Goal: Task Accomplishment & Management: Manage account settings

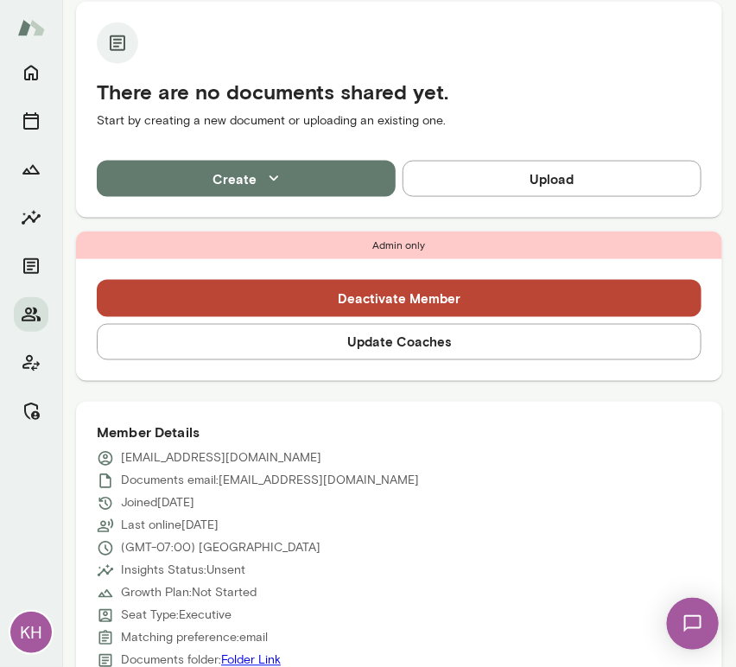
scroll to position [449, 0]
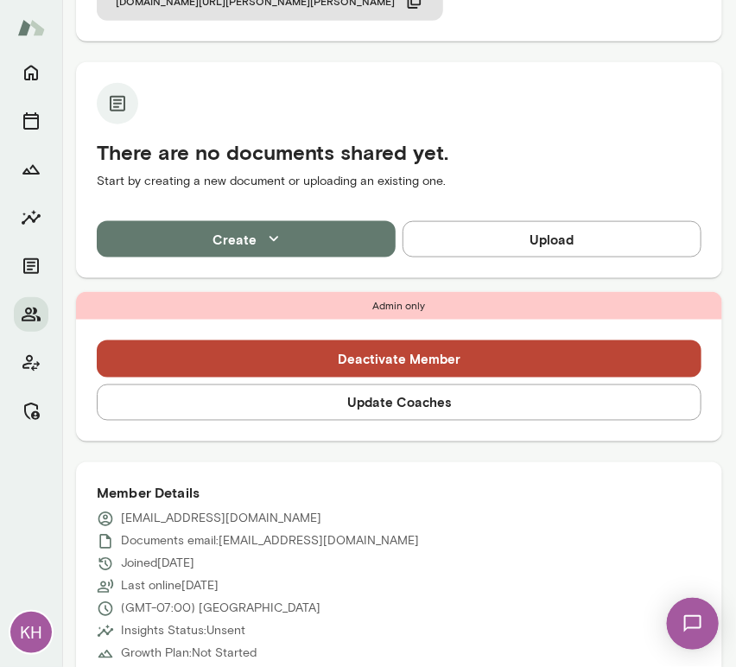
click at [254, 385] on button "Update Coaches" at bounding box center [399, 403] width 605 height 36
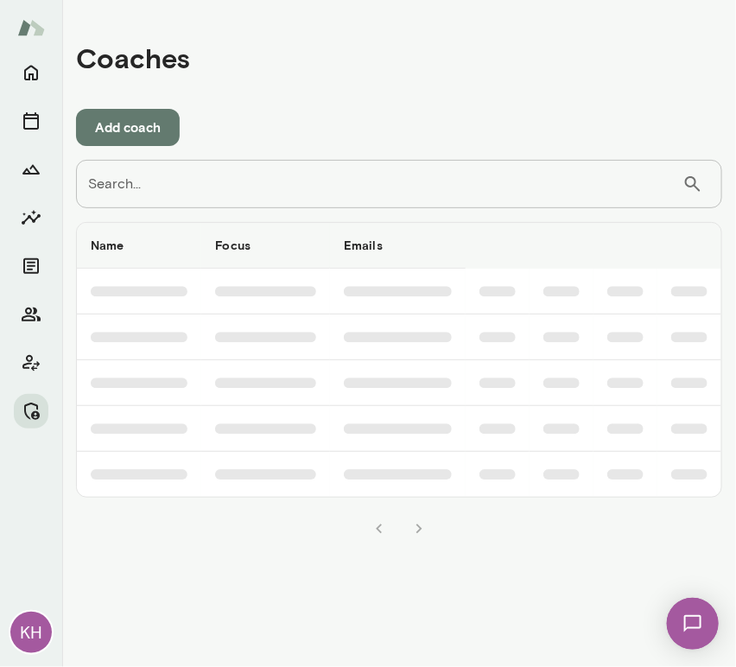
click at [340, 181] on input "Search..." at bounding box center [379, 184] width 607 height 48
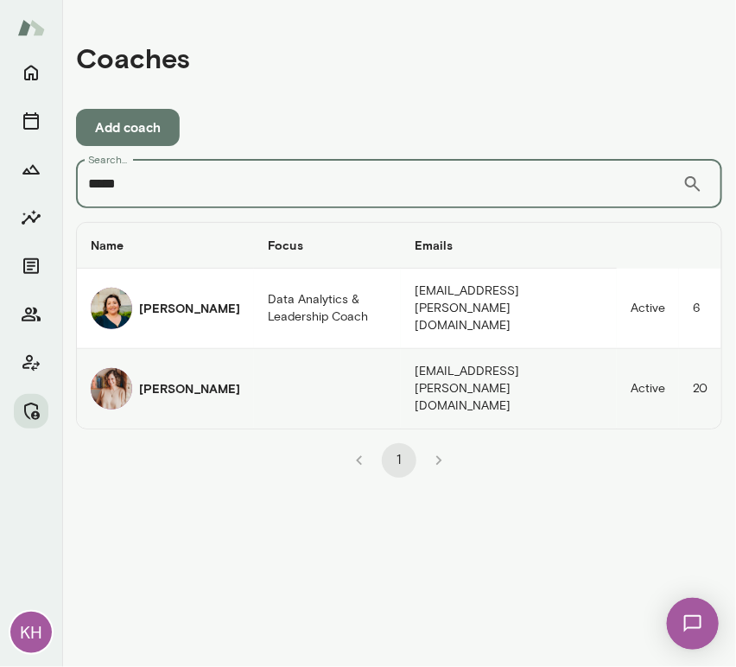
type input "*****"
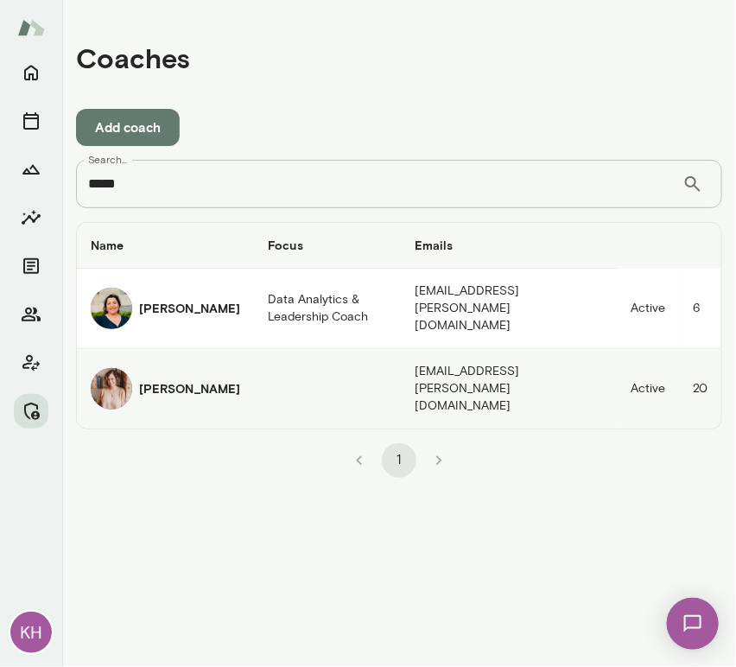
click at [125, 383] on img "coaches table" at bounding box center [111, 388] width 41 height 41
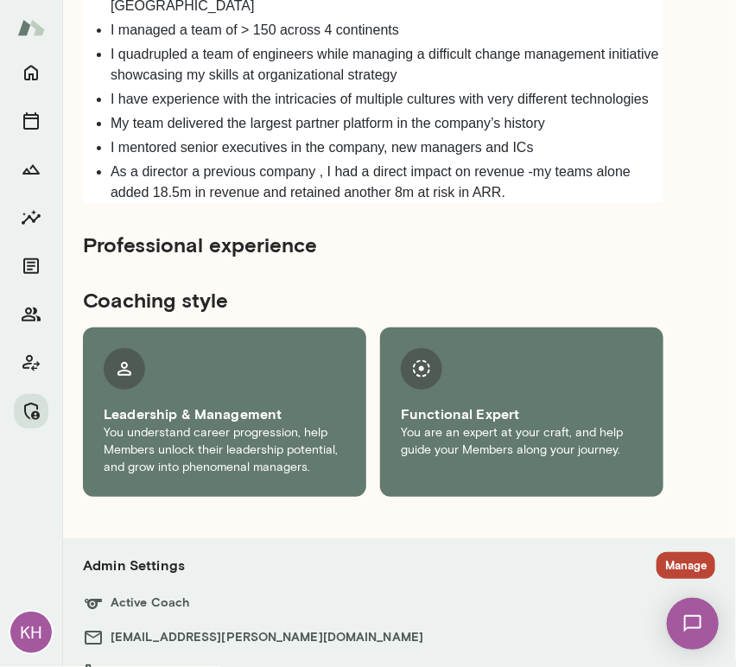
scroll to position [1406, 0]
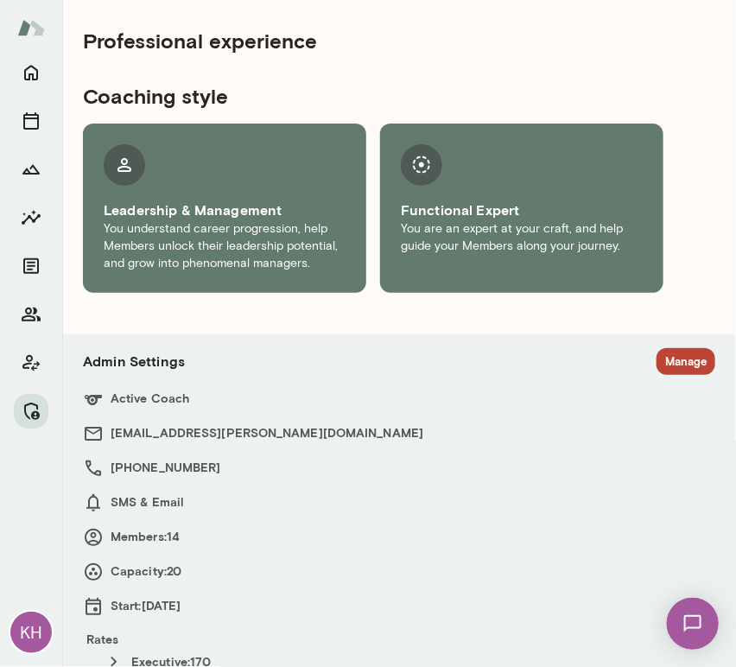
click at [657, 348] on button "Manage" at bounding box center [686, 361] width 59 height 27
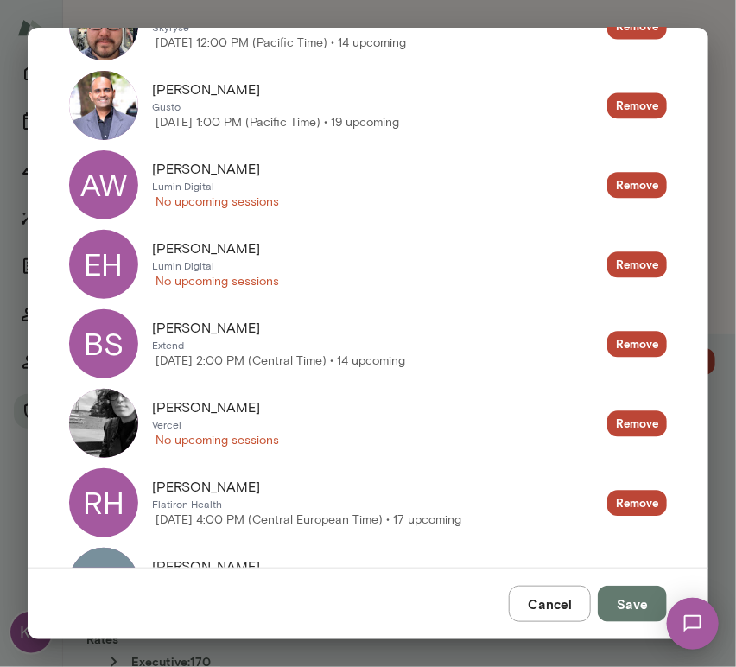
scroll to position [964, 0]
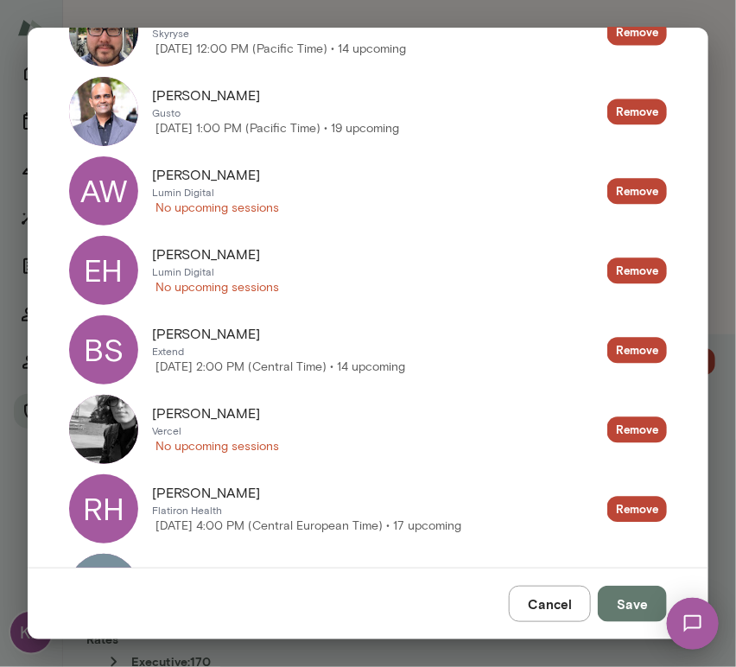
click at [563, 597] on button "Cancel" at bounding box center [550, 604] width 82 height 36
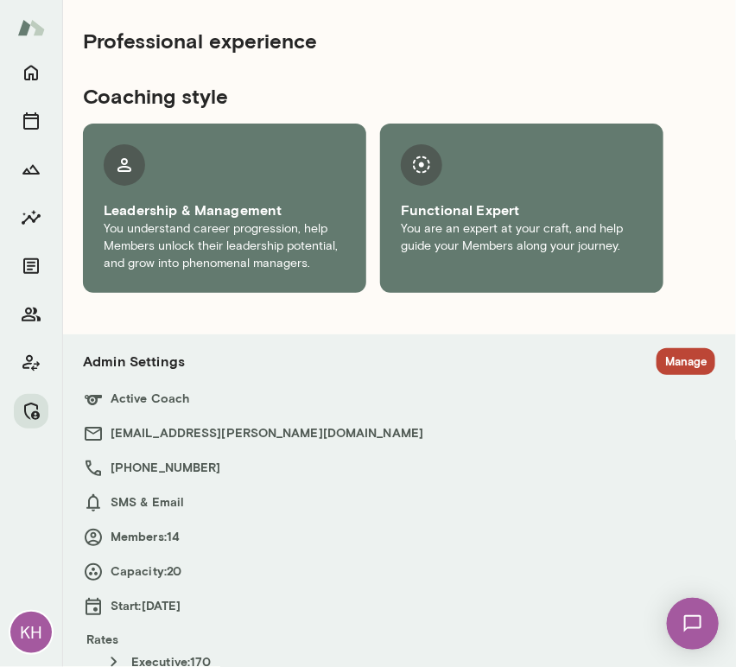
scroll to position [0, 0]
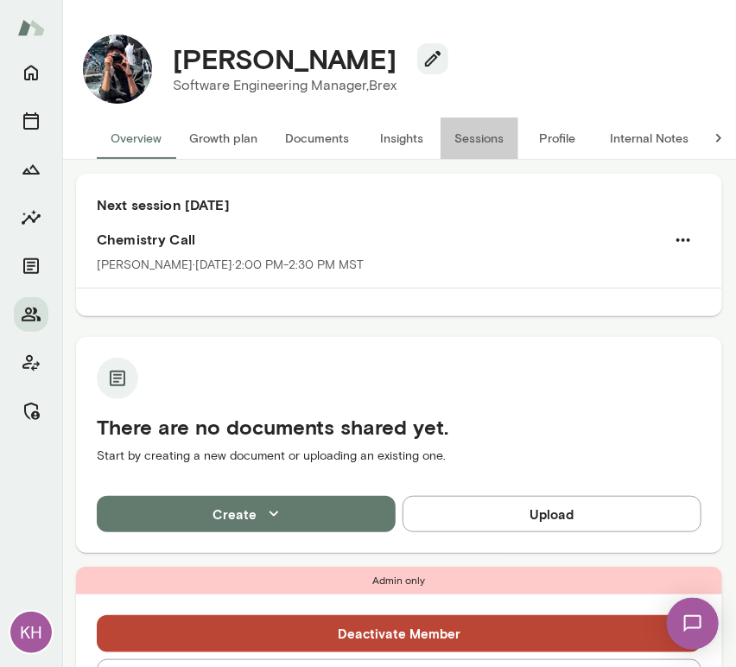
click at [470, 143] on button "Sessions" at bounding box center [480, 138] width 78 height 41
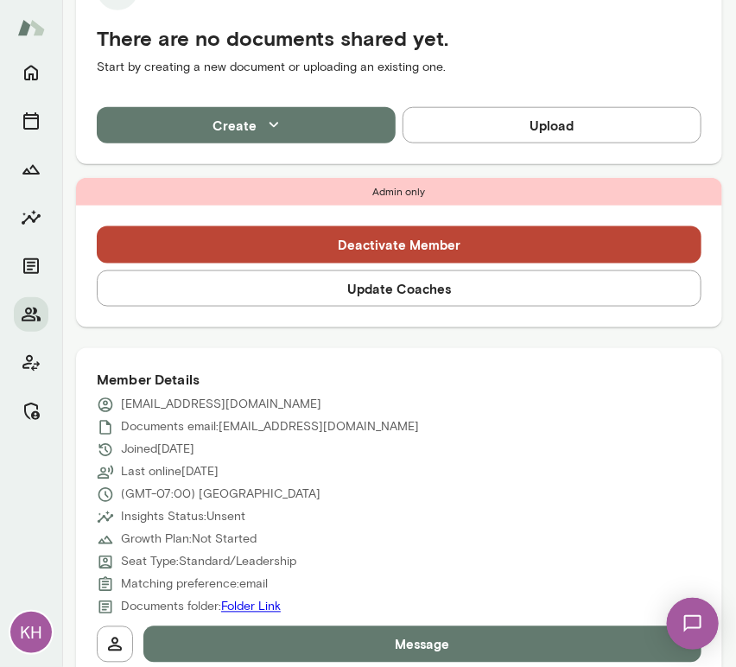
scroll to position [433, 0]
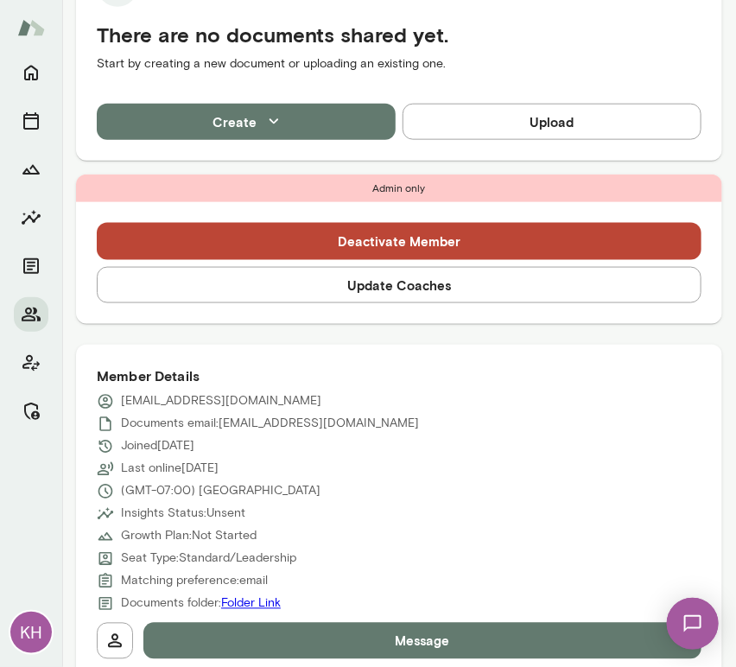
click at [326, 281] on button "Update Coaches" at bounding box center [399, 285] width 605 height 36
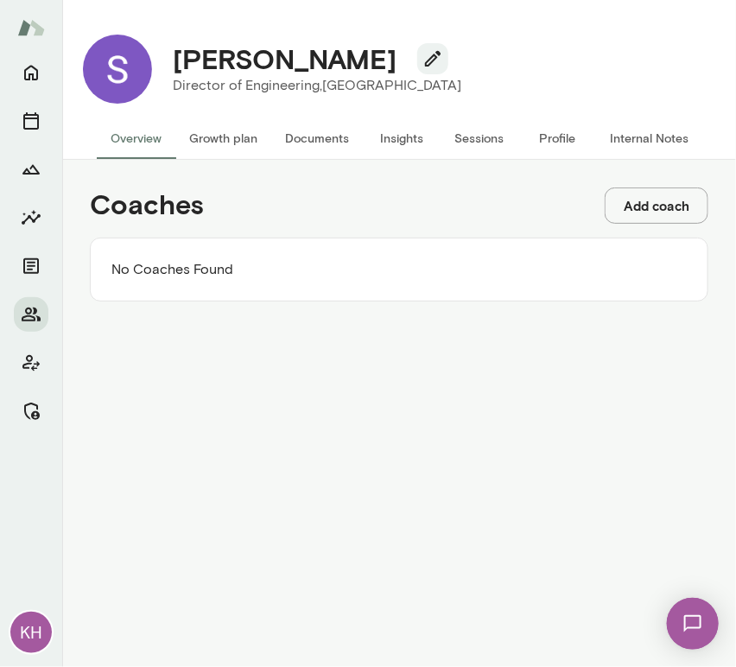
click at [652, 197] on button "Add coach" at bounding box center [657, 206] width 104 height 36
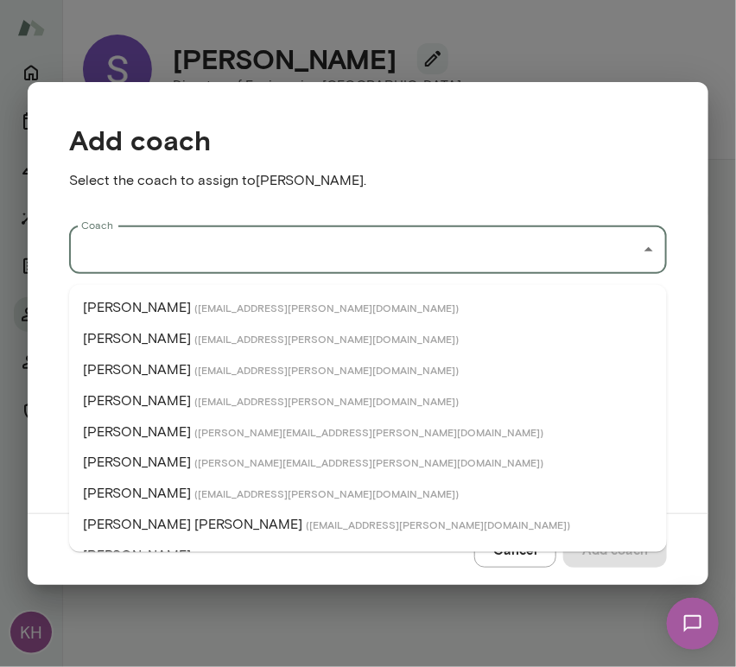
click at [193, 266] on input "Coach" at bounding box center [355, 249] width 557 height 33
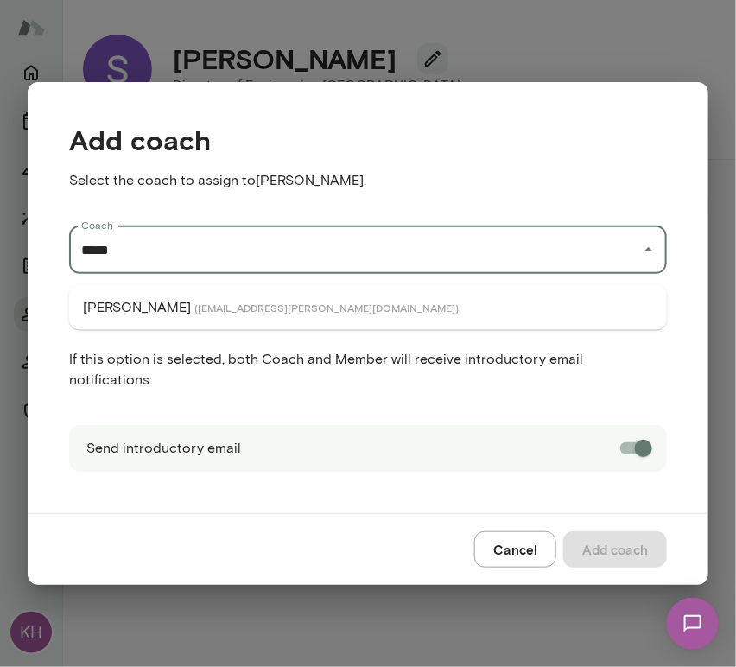
click at [190, 297] on li "Nancy Alsip ( nancyalsip@mento.co )" at bounding box center [368, 307] width 598 height 31
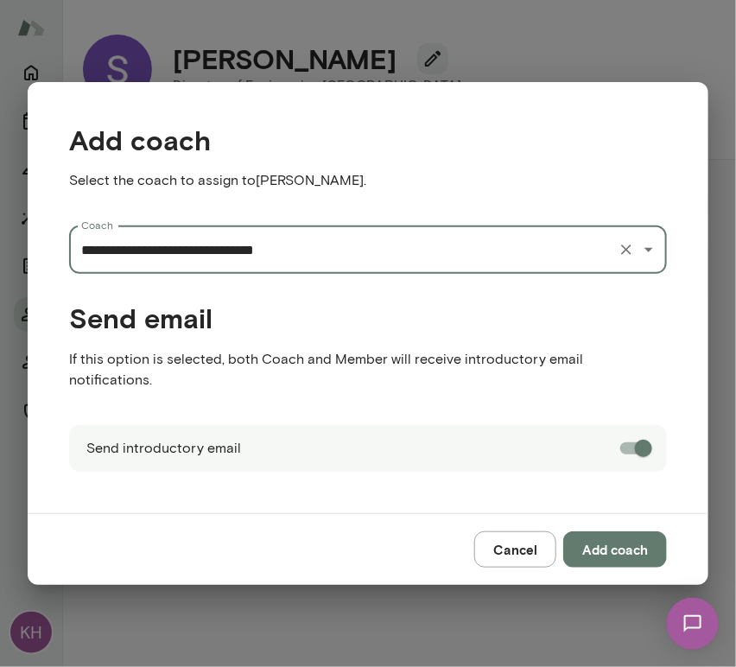
type input "**********"
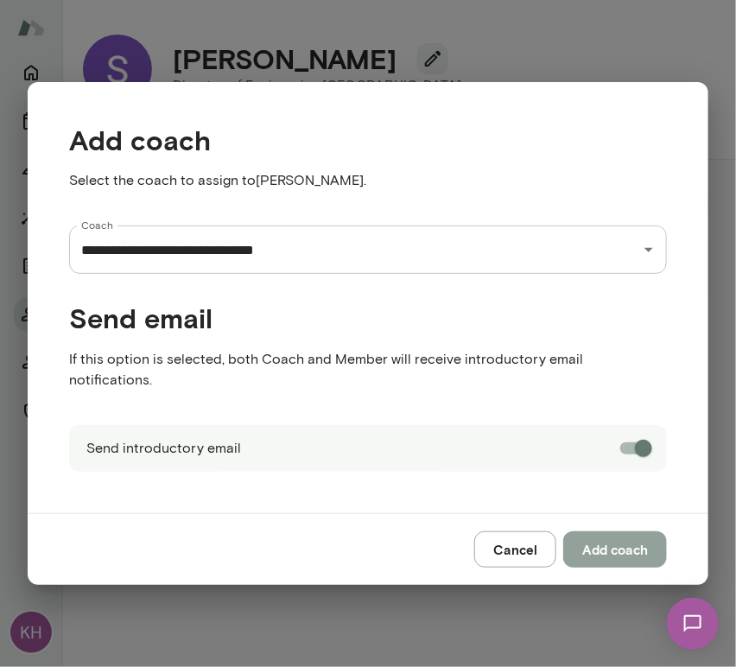
click at [614, 538] on button "Add coach" at bounding box center [616, 550] width 104 height 36
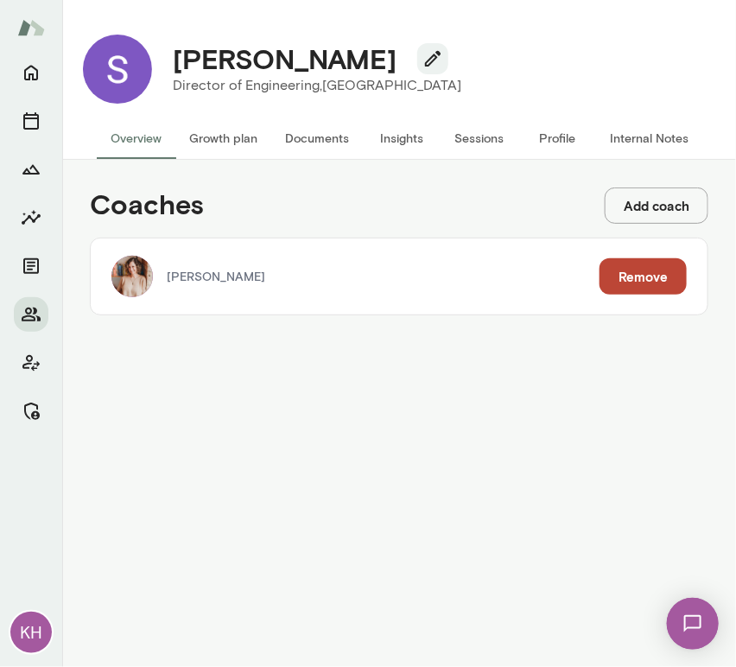
click at [685, 208] on button "Add coach" at bounding box center [657, 206] width 104 height 36
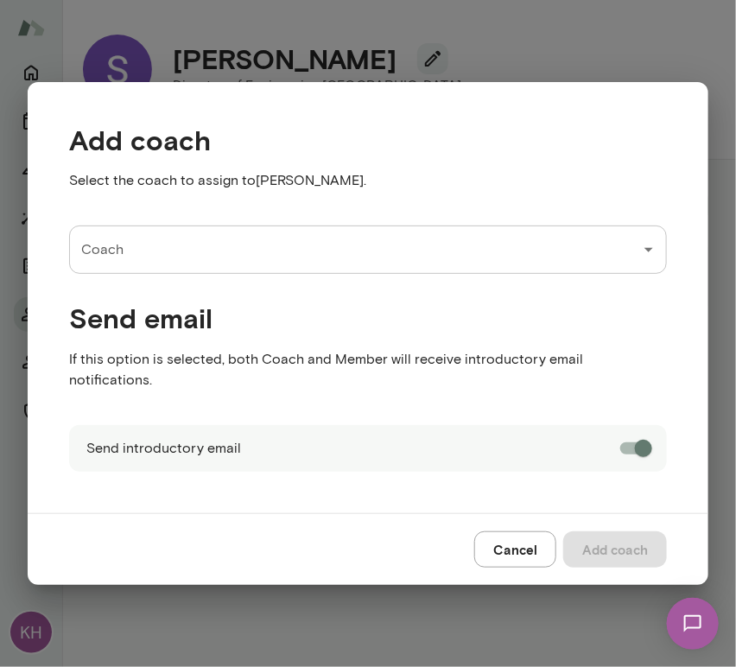
click at [155, 265] on input "Coach" at bounding box center [355, 249] width 557 height 33
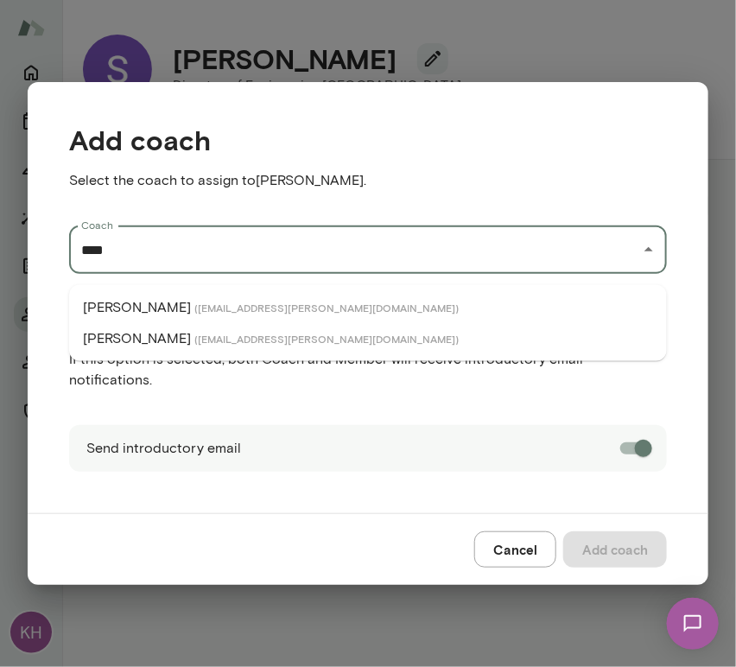
click at [145, 341] on p "Tracie Hlavka" at bounding box center [137, 338] width 108 height 21
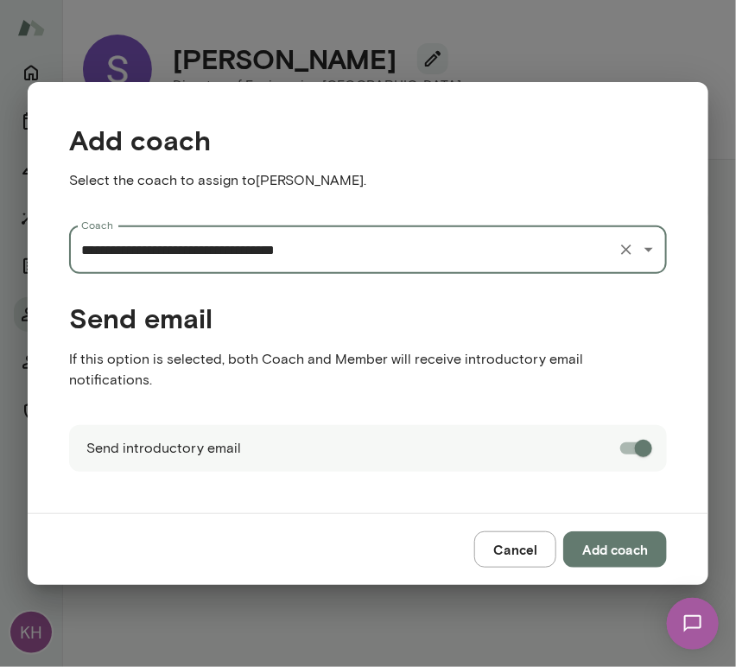
type input "**********"
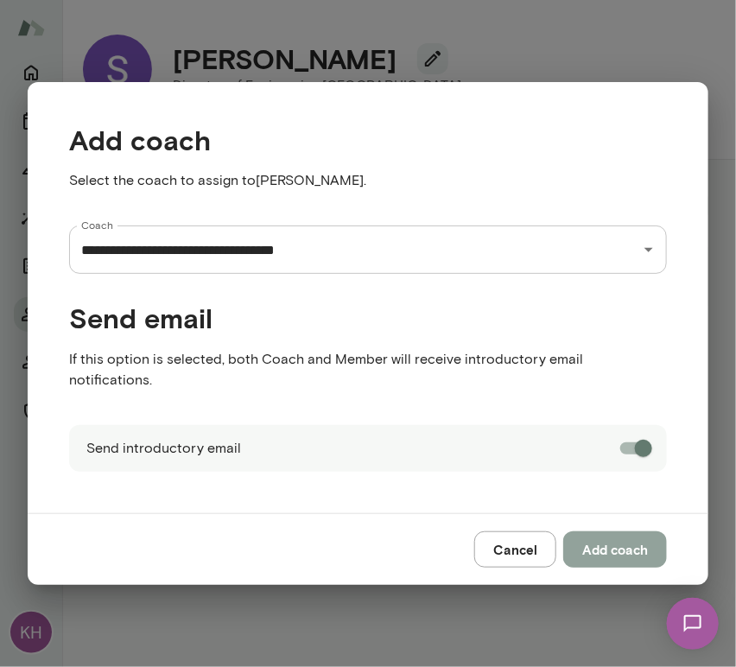
click at [593, 532] on button "Add coach" at bounding box center [616, 550] width 104 height 36
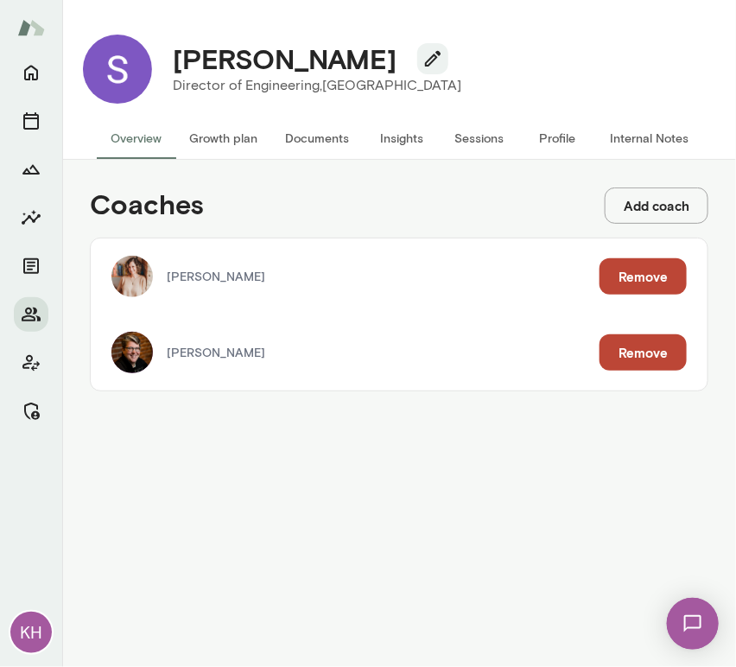
click at [629, 134] on button "Internal Notes" at bounding box center [649, 138] width 106 height 41
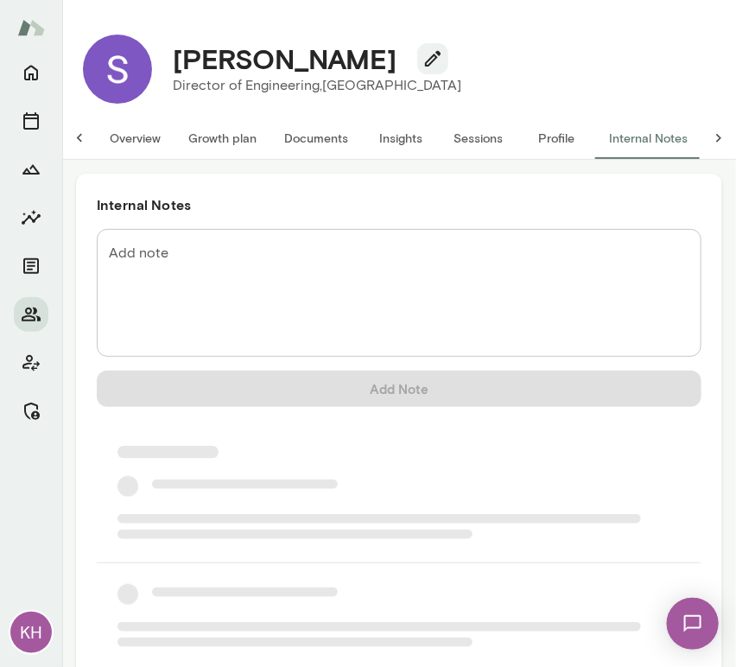
scroll to position [0, 14]
click at [180, 263] on textarea "Add note" at bounding box center [399, 293] width 581 height 99
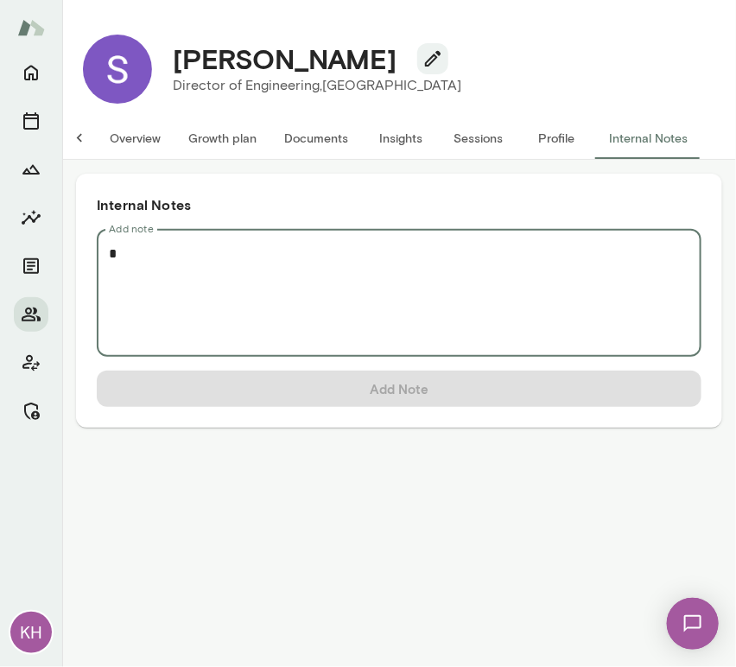
scroll to position [0, 0]
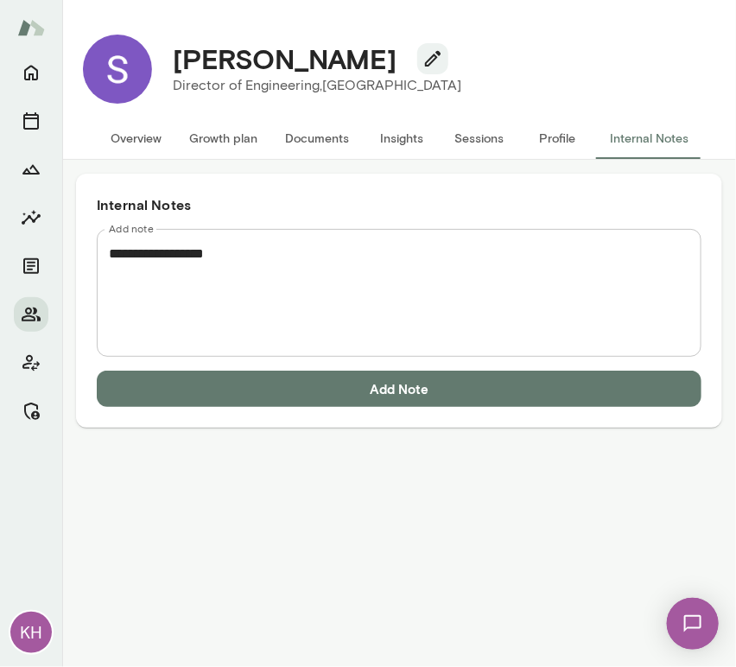
click at [255, 256] on textarea "**********" at bounding box center [399, 293] width 581 height 99
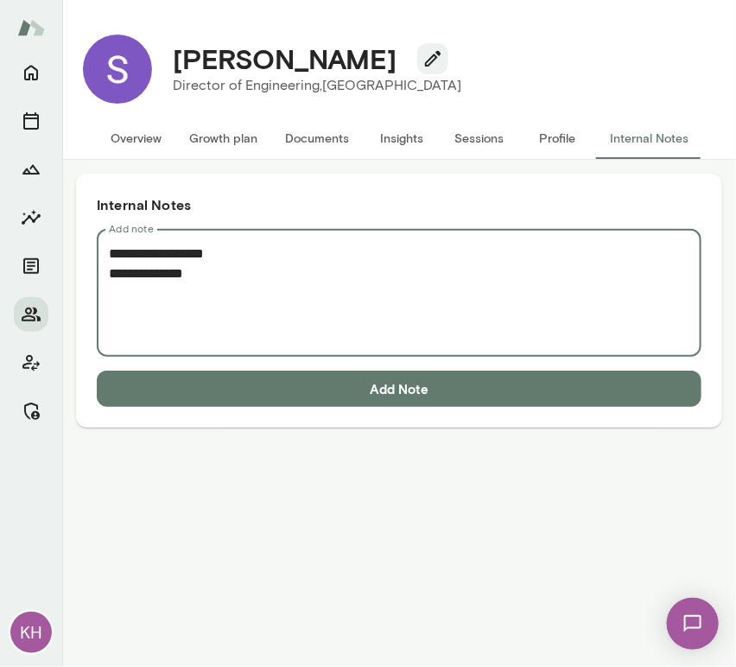
paste textarea "**********"
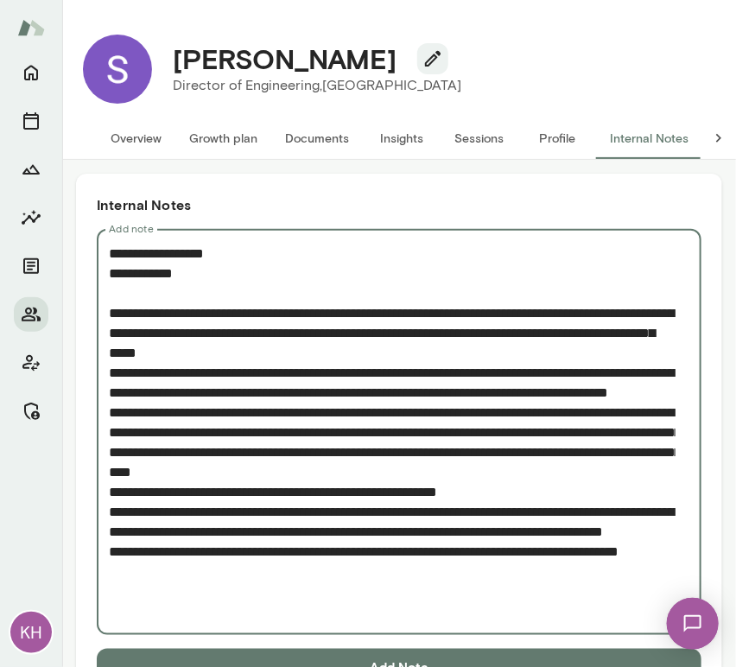
type textarea "**********"
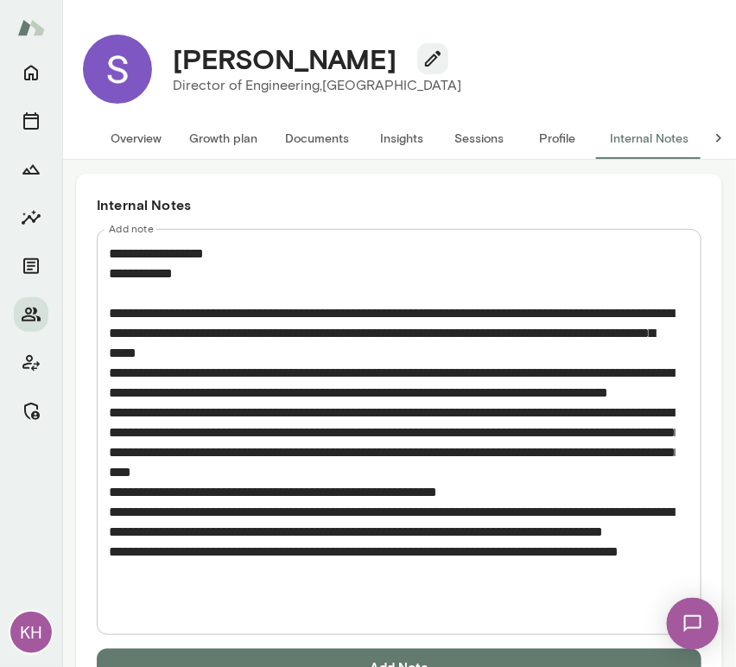
scroll to position [52, 0]
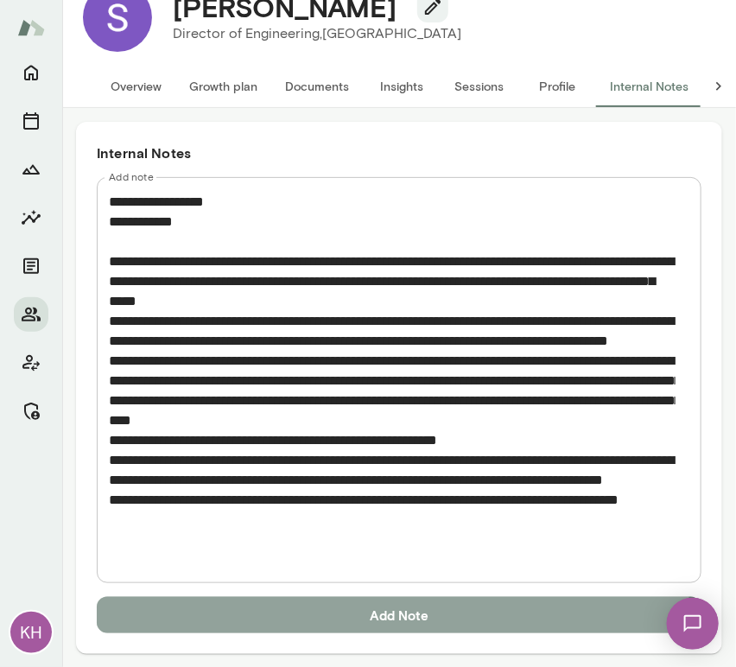
click at [342, 607] on button "Add Note" at bounding box center [399, 615] width 605 height 36
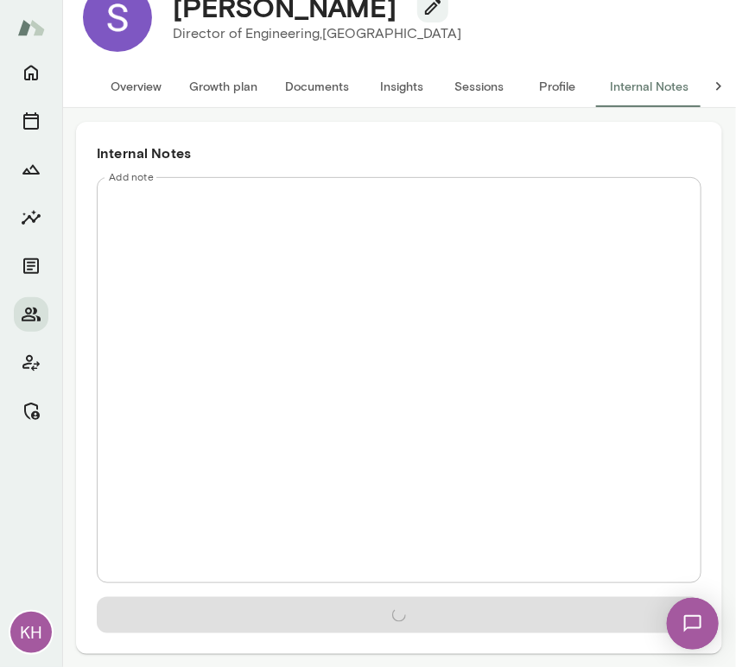
scroll to position [0, 0]
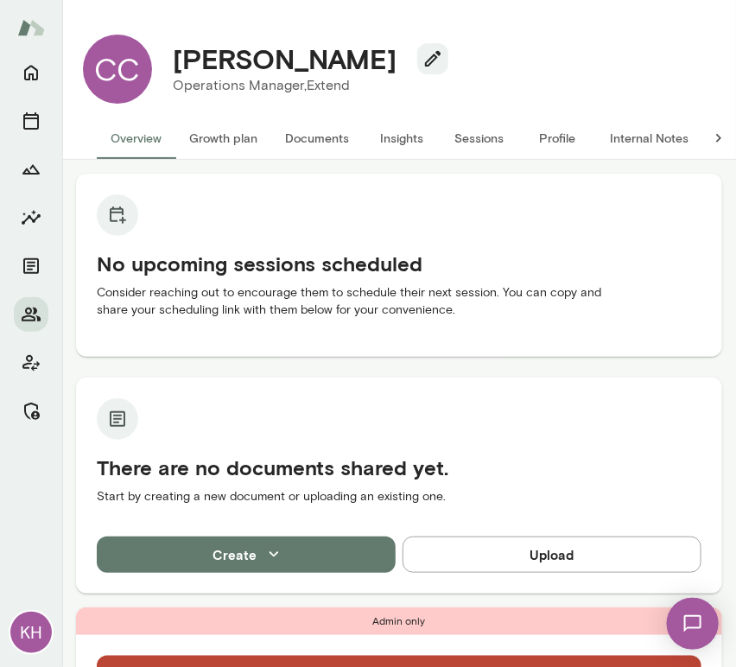
scroll to position [299, 0]
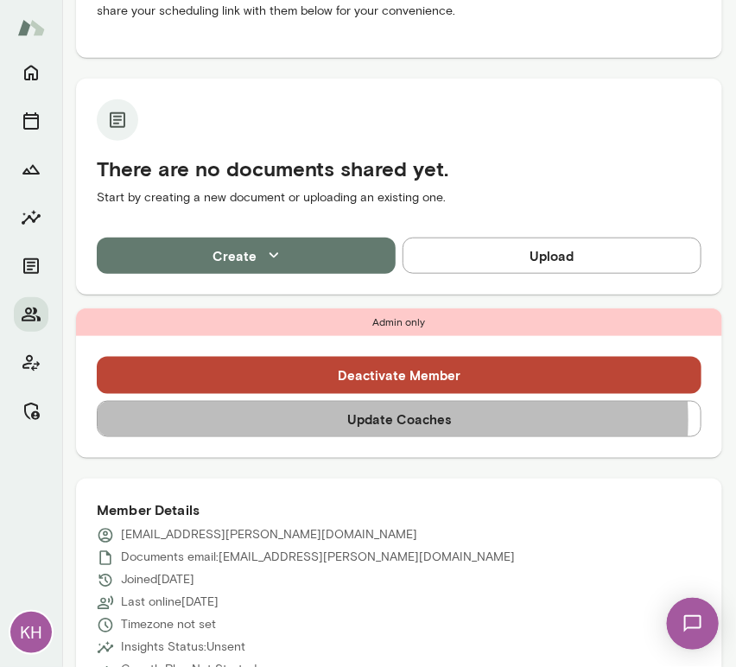
click at [365, 420] on button "Update Coaches" at bounding box center [399, 419] width 605 height 36
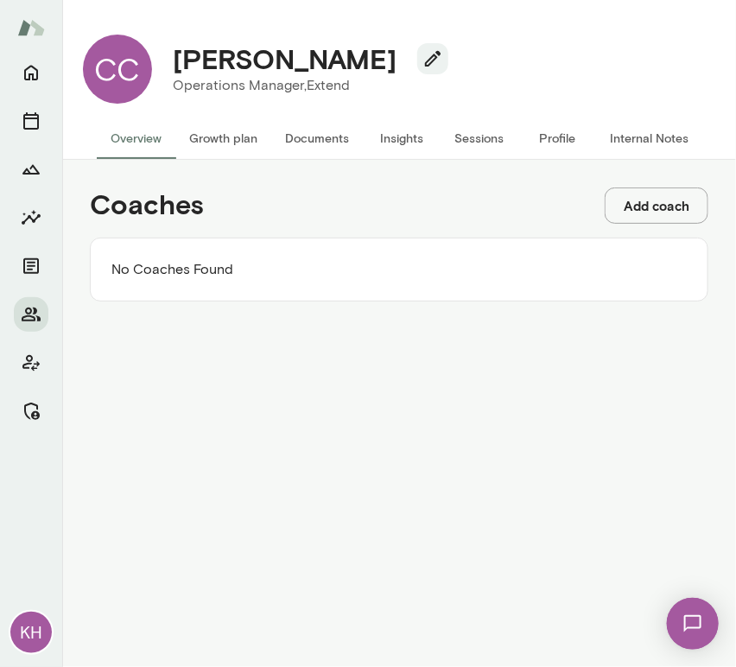
click at [657, 208] on button "Add coach" at bounding box center [657, 206] width 104 height 36
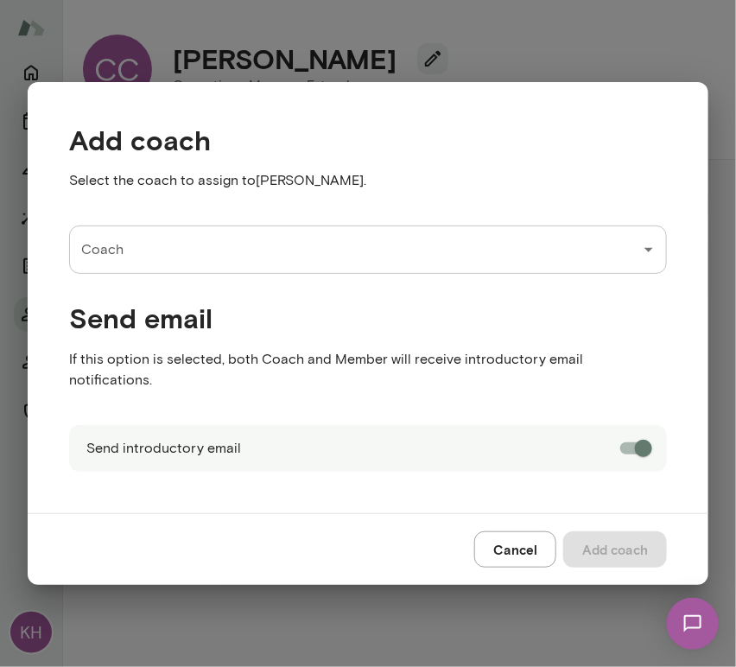
click at [252, 252] on input "Coach" at bounding box center [355, 249] width 557 height 33
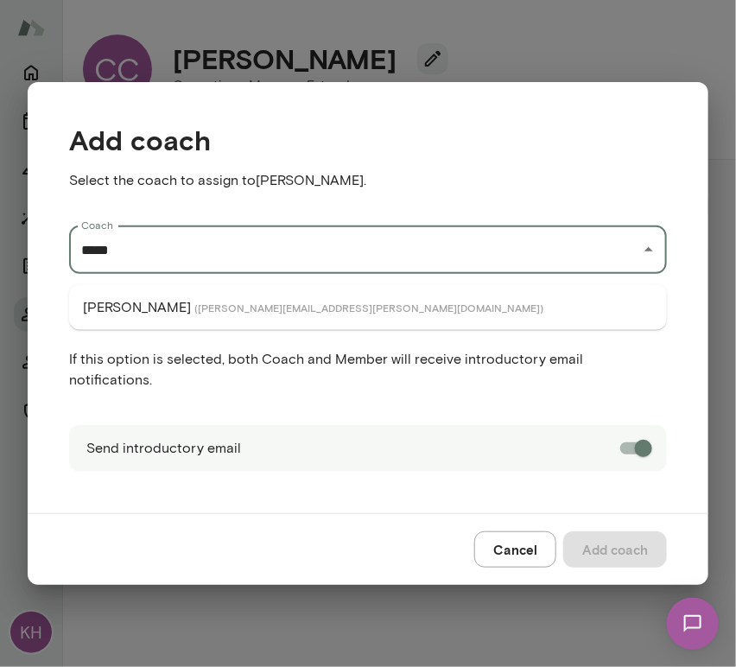
click at [176, 316] on li "Valentin Wu ( valentinwu@mento.co )" at bounding box center [368, 307] width 598 height 31
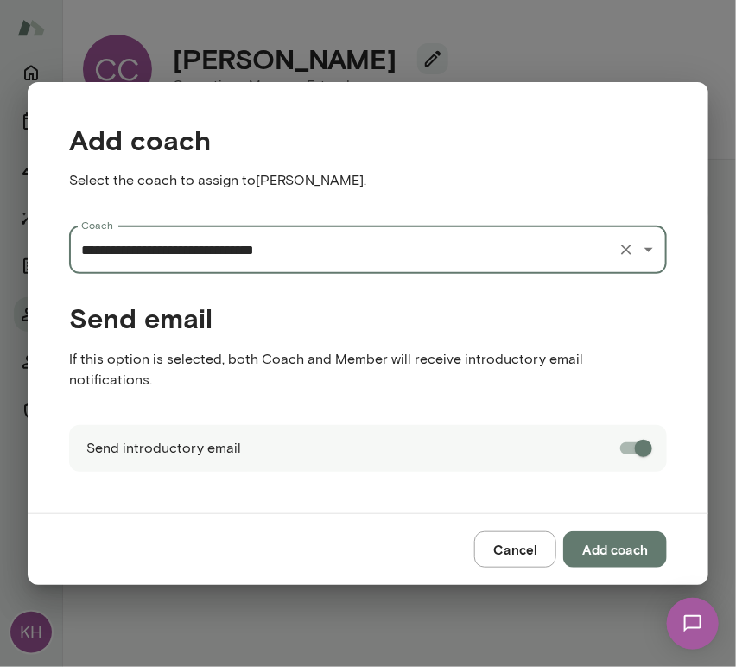
type input "**********"
click at [613, 539] on button "Add coach" at bounding box center [616, 550] width 104 height 36
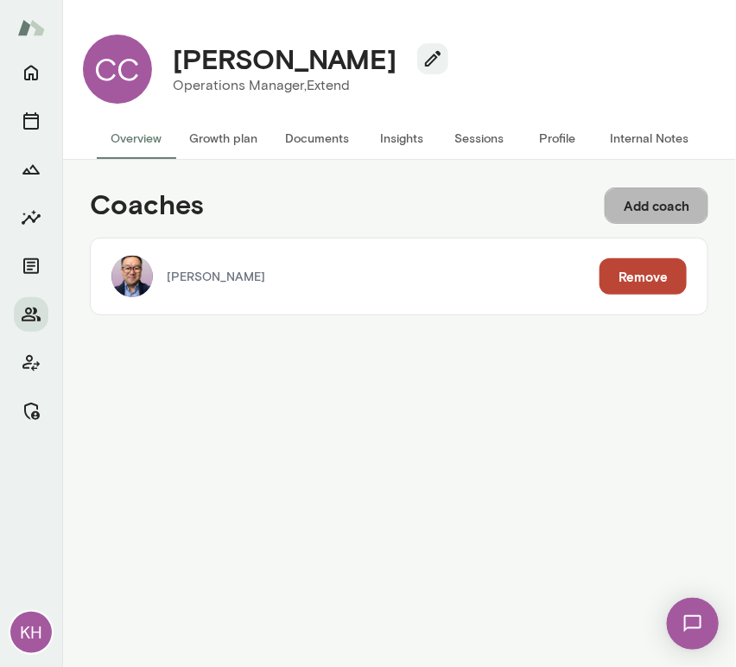
click at [655, 204] on button "Add coach" at bounding box center [657, 206] width 104 height 36
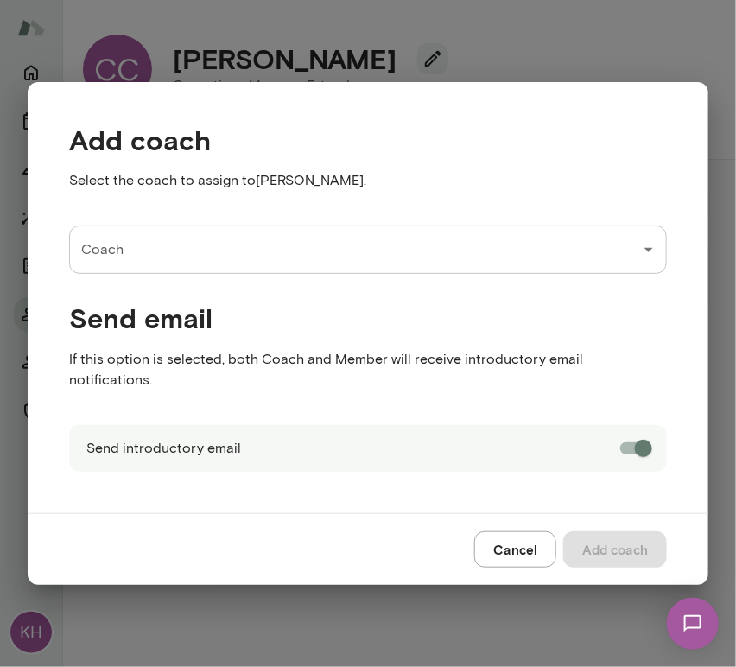
click at [302, 252] on input "Coach" at bounding box center [355, 249] width 557 height 33
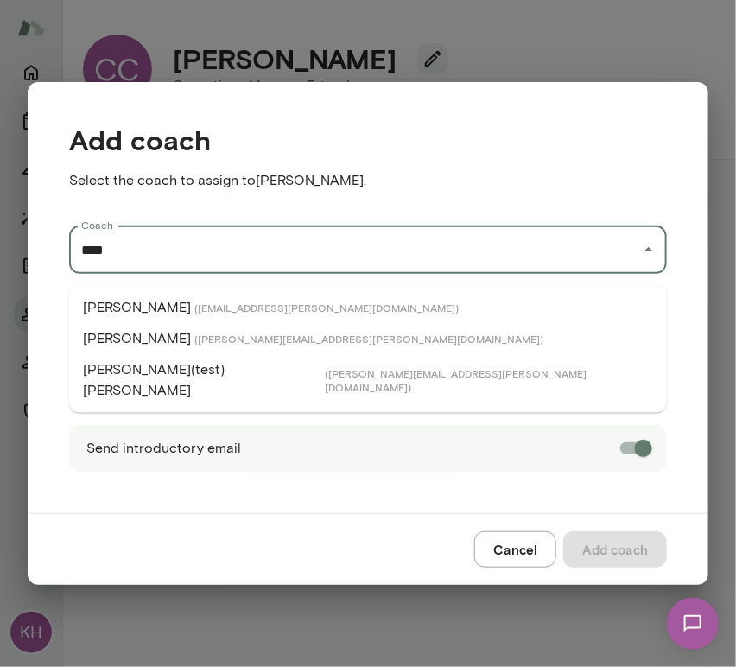
click at [257, 303] on span "( carrieatkin@mento.co )" at bounding box center [326, 308] width 265 height 14
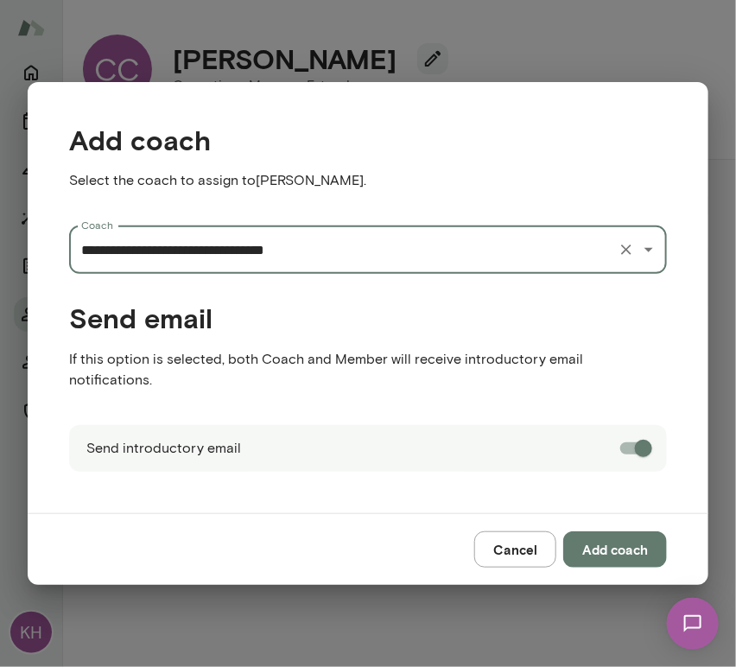
type input "**********"
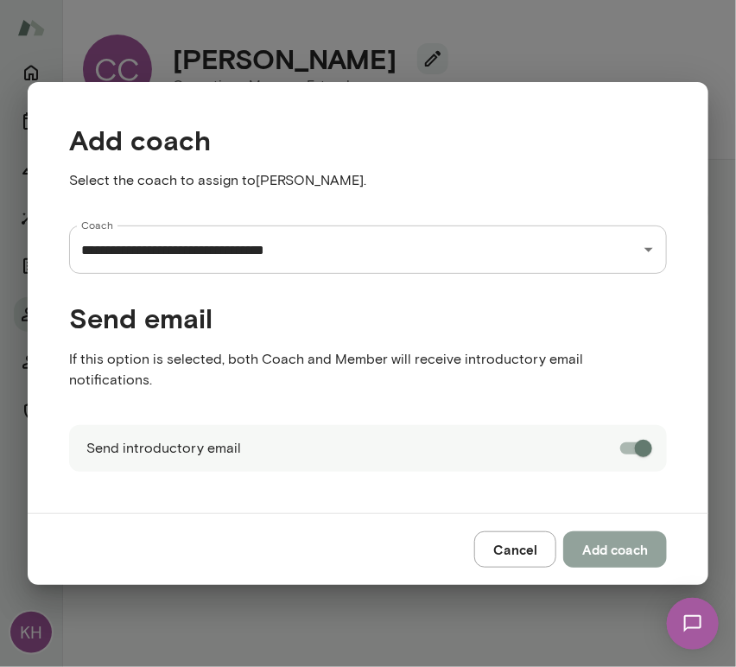
click at [608, 536] on button "Add coach" at bounding box center [616, 550] width 104 height 36
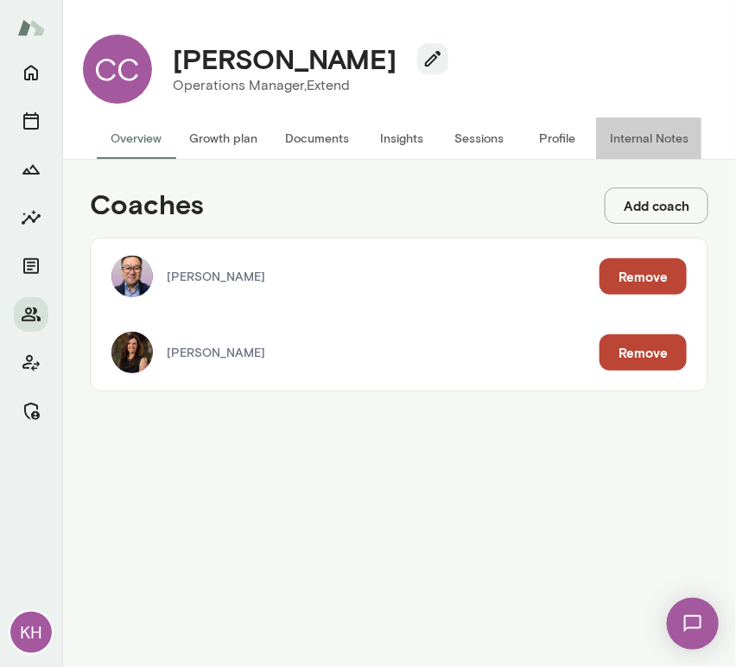
click at [632, 130] on button "Internal Notes" at bounding box center [649, 138] width 106 height 41
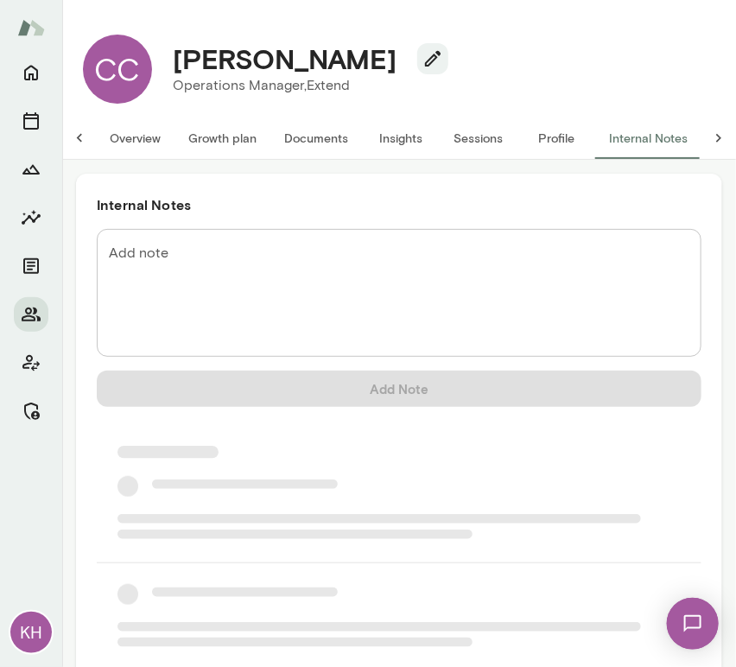
scroll to position [0, 14]
click at [266, 266] on textarea "Add note" at bounding box center [399, 293] width 581 height 99
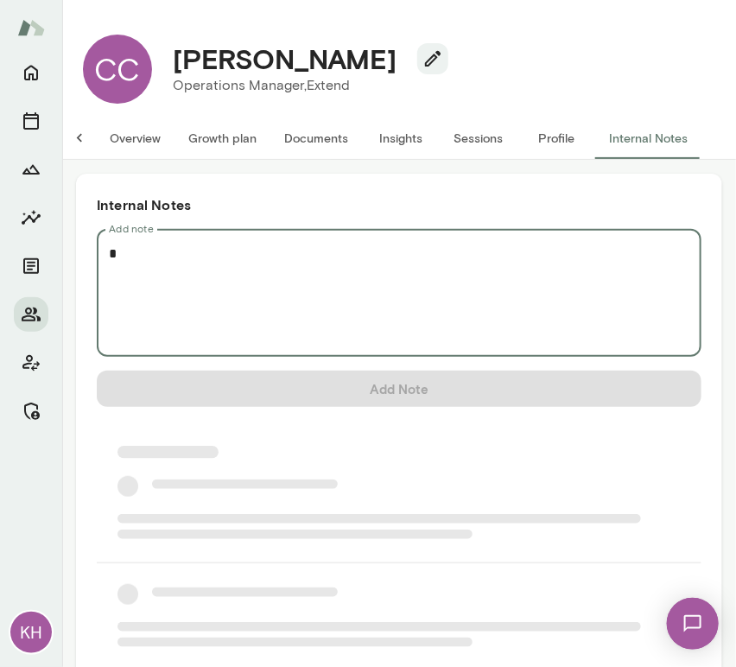
scroll to position [0, 0]
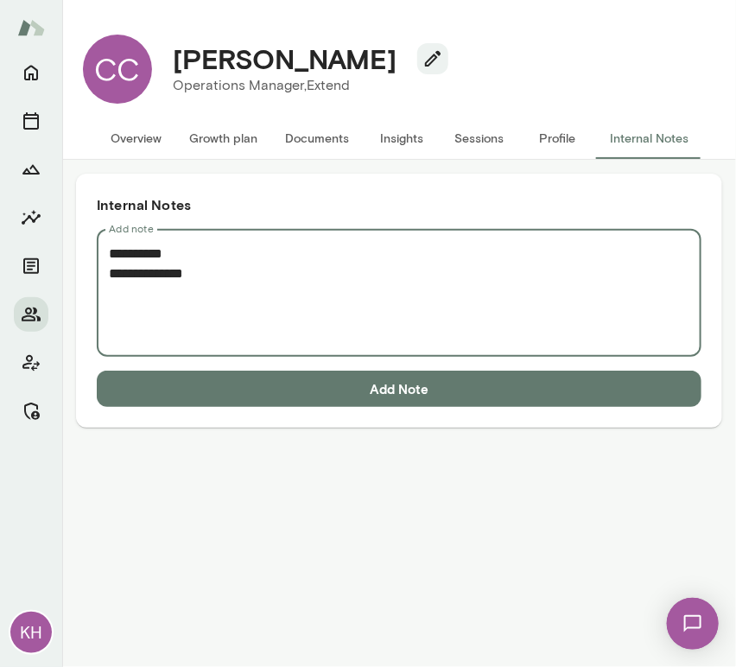
paste textarea "**********"
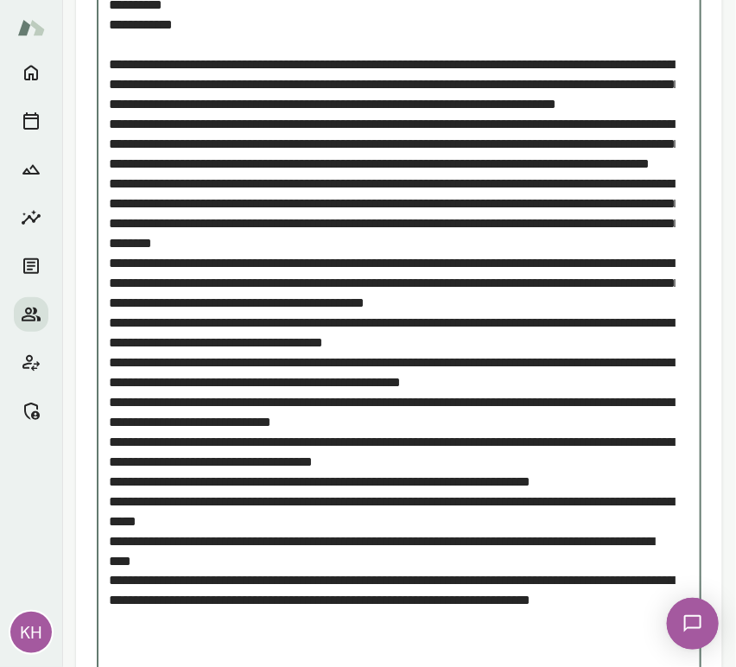
scroll to position [350, 0]
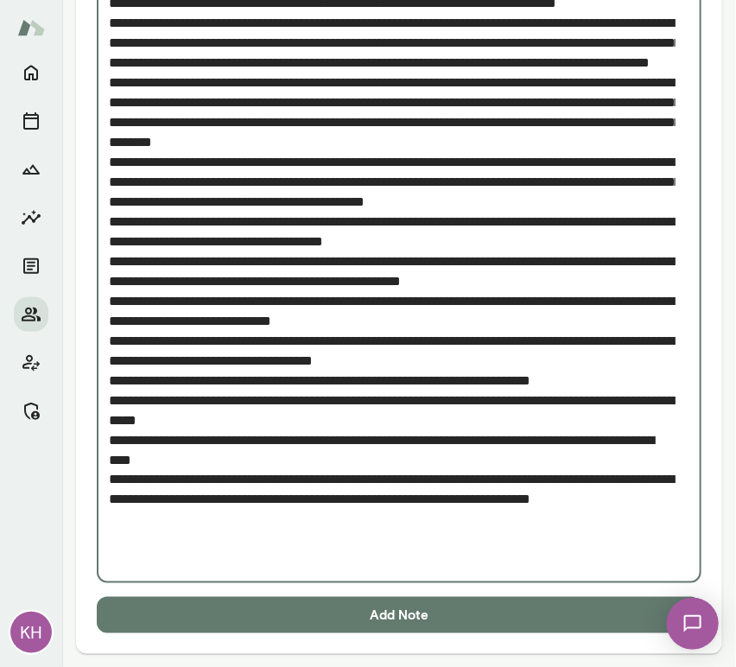
type textarea "**********"
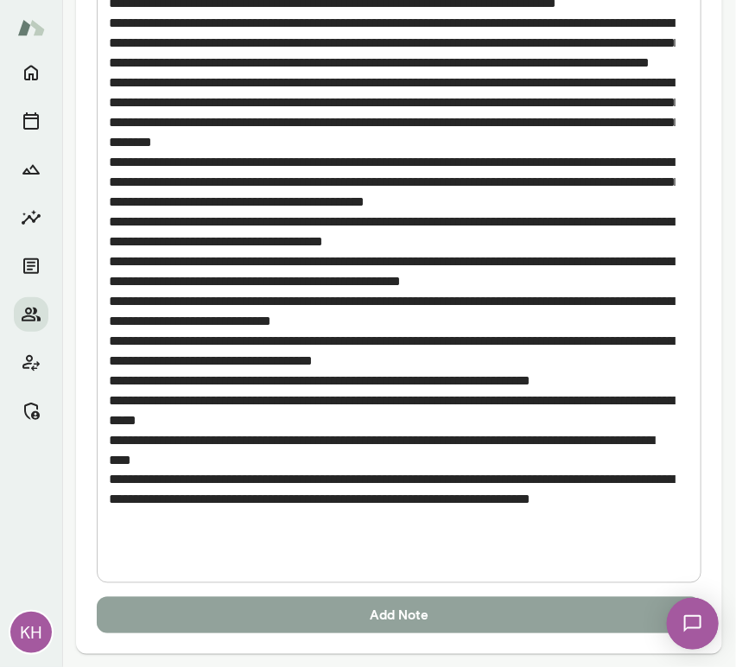
click at [426, 622] on button "Add Note" at bounding box center [399, 615] width 605 height 36
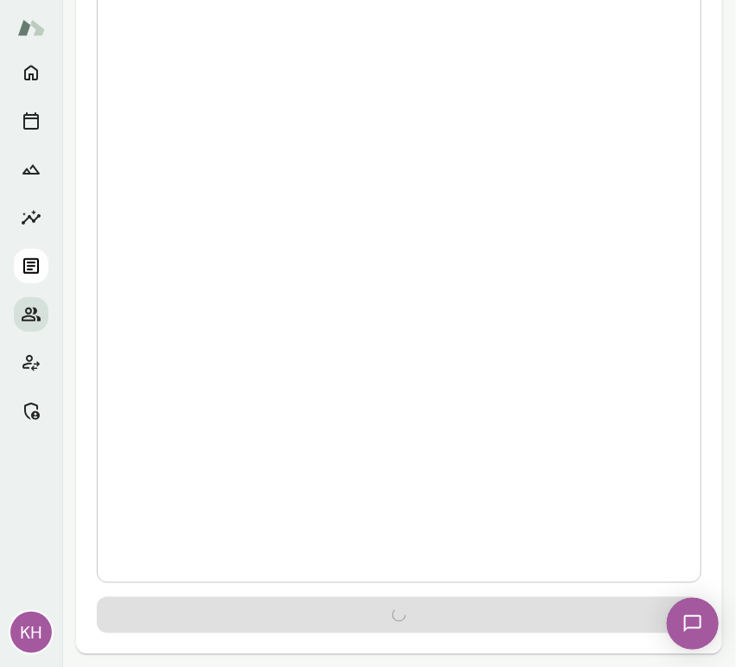
scroll to position [0, 0]
